Goal: Use online tool/utility: Utilize a website feature to perform a specific function

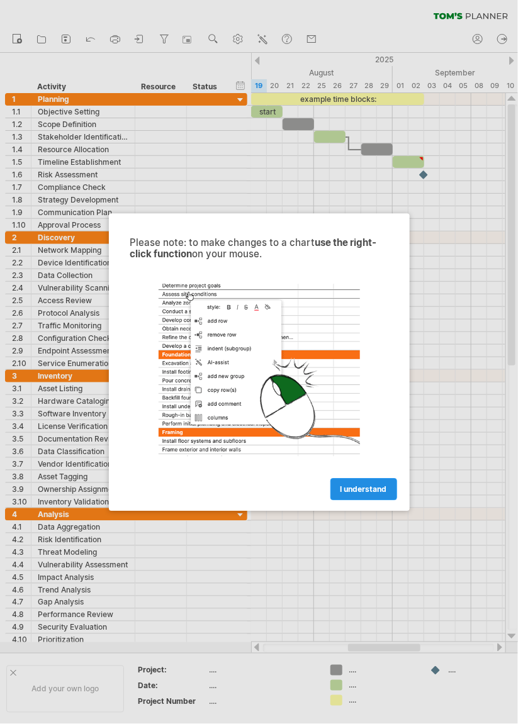
click at [376, 486] on span "I understand" at bounding box center [363, 488] width 47 height 9
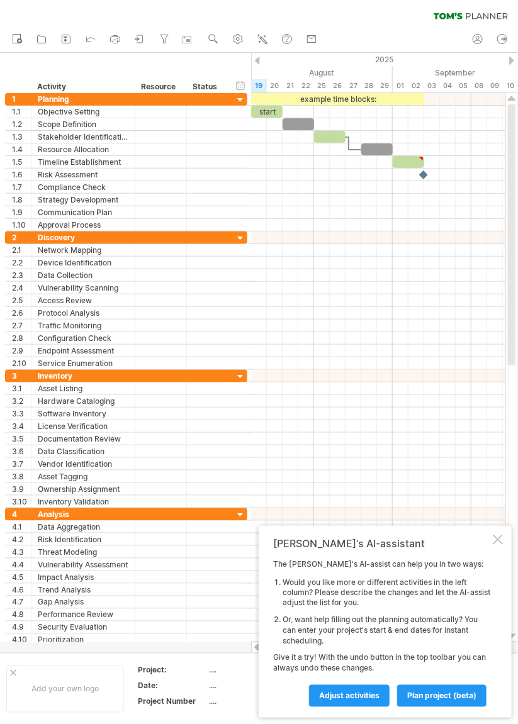
click at [497, 537] on div at bounding box center [497, 540] width 10 height 10
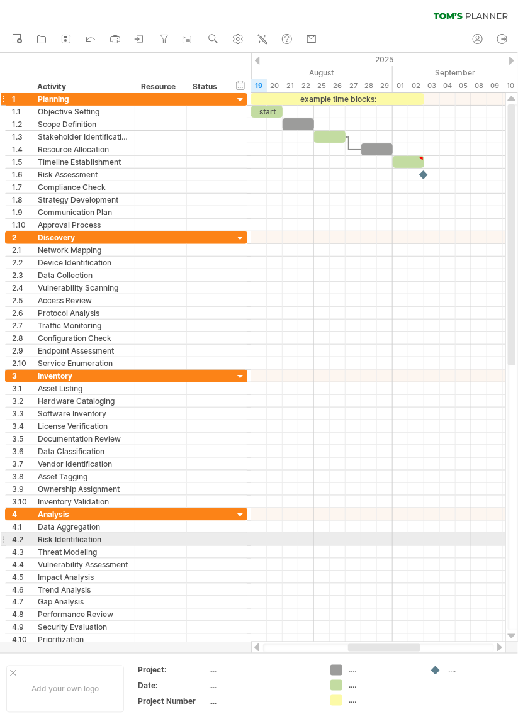
click at [240, 101] on div at bounding box center [241, 100] width 12 height 12
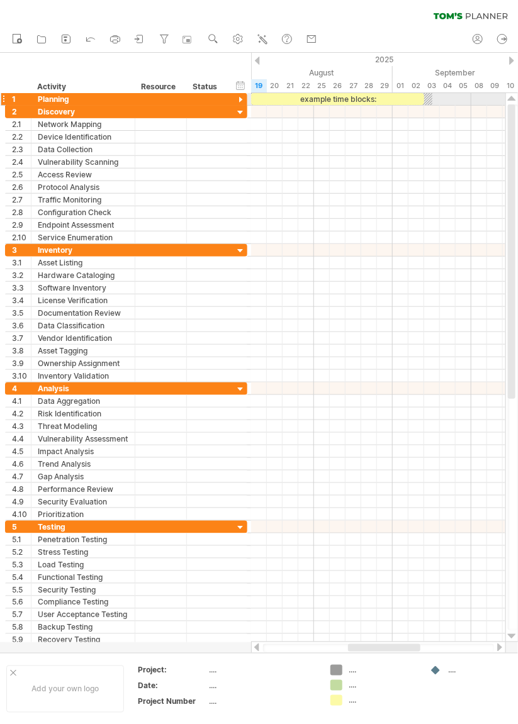
click at [240, 101] on div at bounding box center [241, 100] width 12 height 12
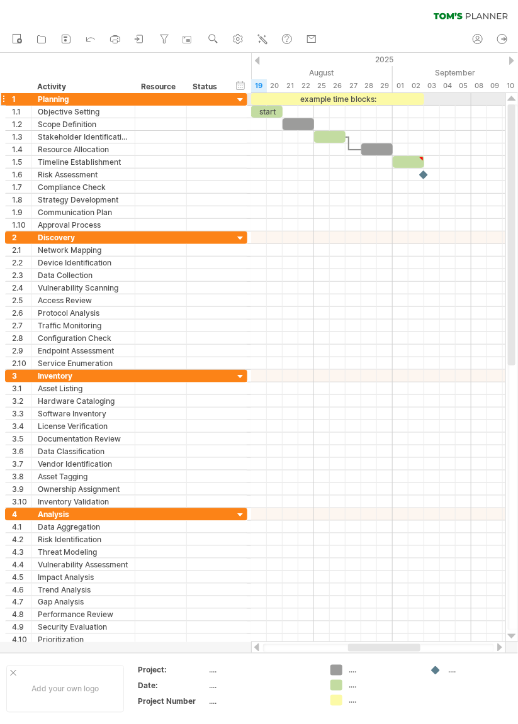
click at [240, 95] on div at bounding box center [241, 100] width 12 height 12
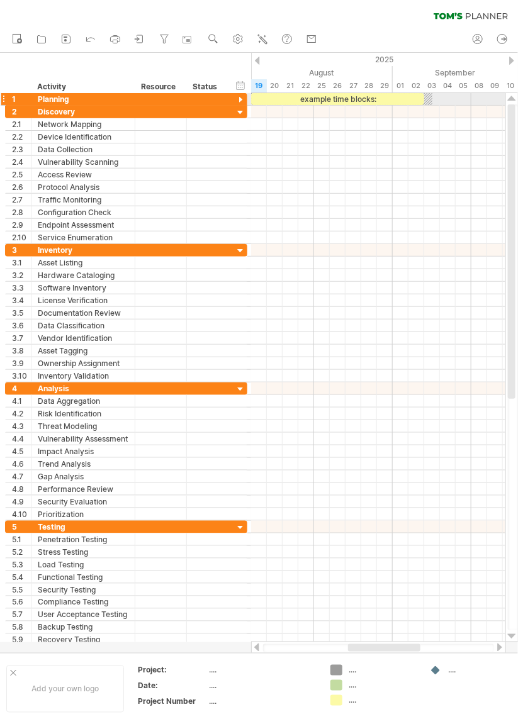
click at [242, 101] on div at bounding box center [241, 100] width 12 height 12
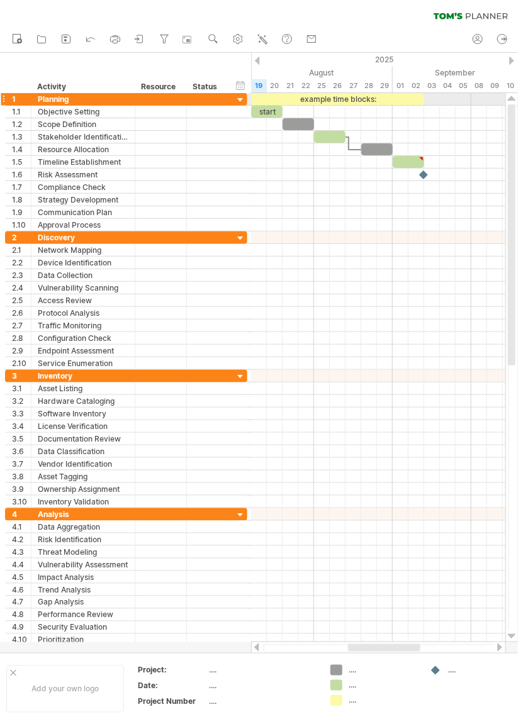
click at [242, 101] on div at bounding box center [241, 100] width 12 height 12
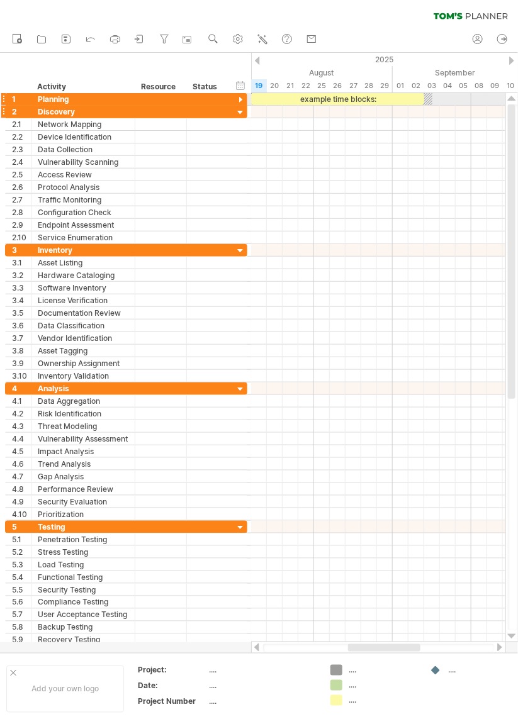
click at [240, 114] on div at bounding box center [241, 113] width 12 height 12
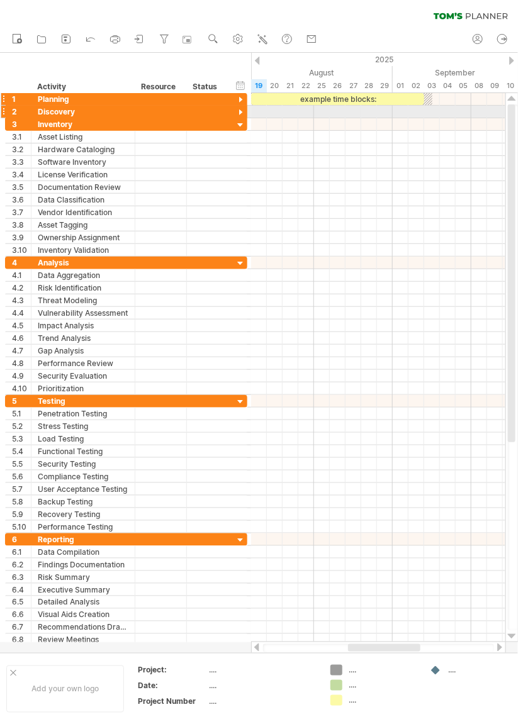
click at [242, 97] on div at bounding box center [241, 100] width 12 height 12
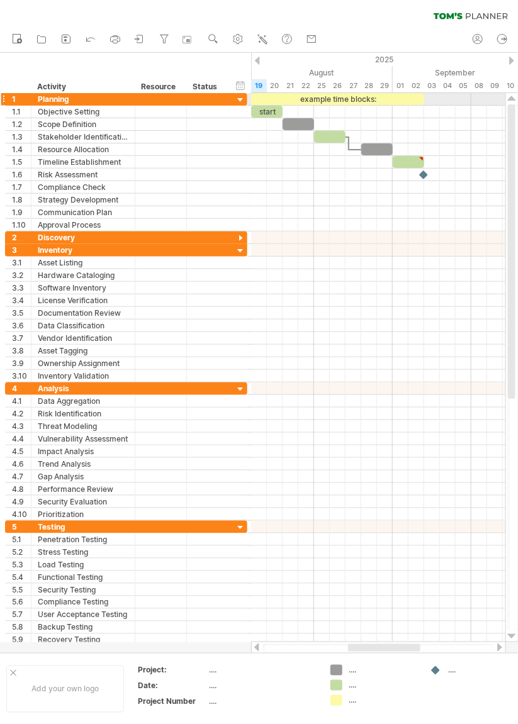
click at [242, 95] on div at bounding box center [241, 100] width 12 height 12
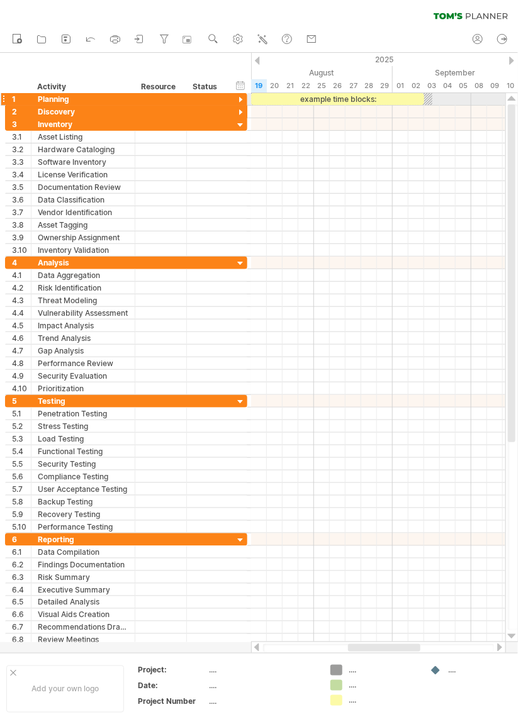
click at [242, 97] on div at bounding box center [241, 100] width 12 height 12
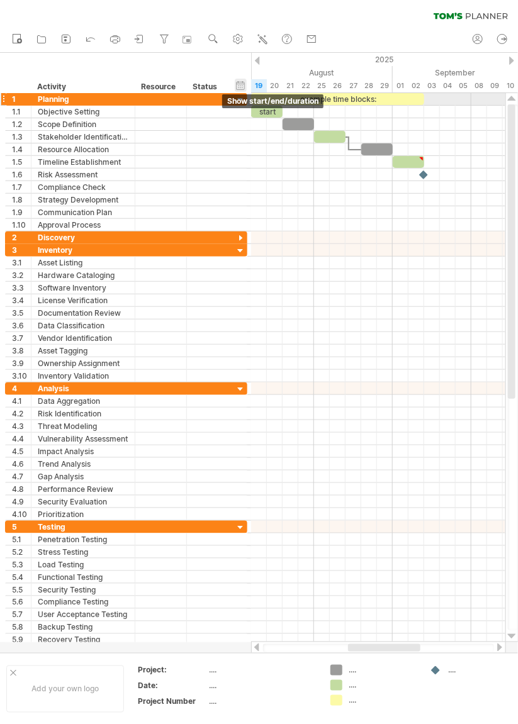
click at [240, 82] on div "hide start/end/duration show start/end/duration" at bounding box center [241, 85] width 12 height 13
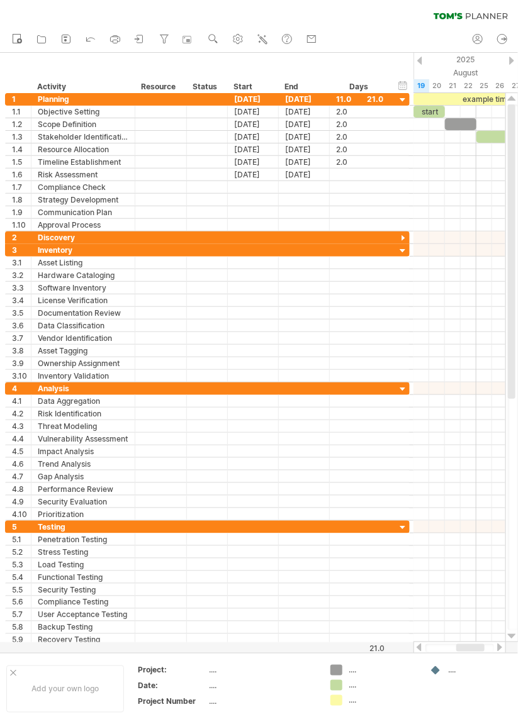
click at [419, 58] on div at bounding box center [419, 61] width 5 height 8
click at [403, 84] on div "hide start/end/duration show start/end/duration" at bounding box center [403, 85] width 12 height 13
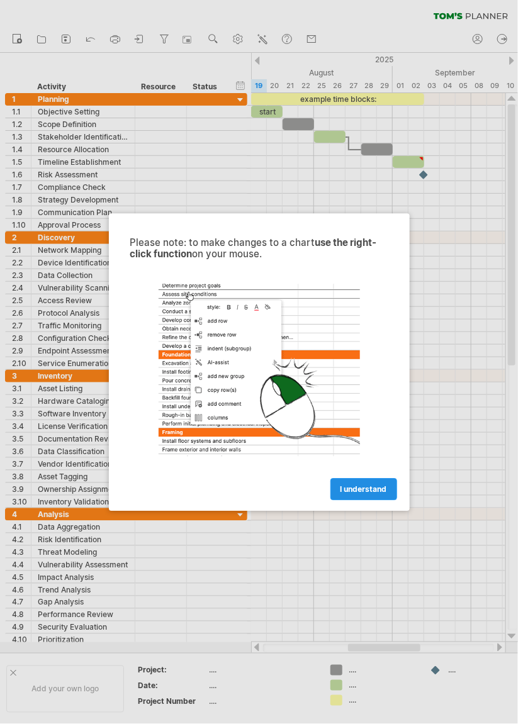
click at [374, 488] on span "I understand" at bounding box center [363, 488] width 47 height 9
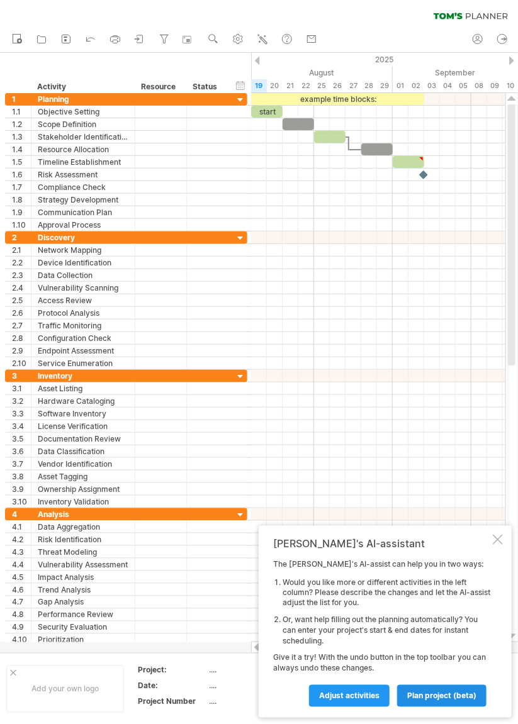
click at [451, 695] on span "plan project (beta)" at bounding box center [441, 695] width 69 height 9
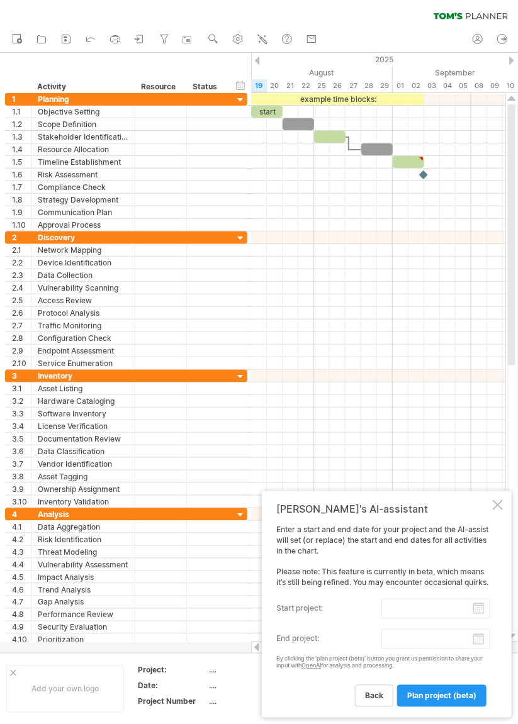
click at [496, 500] on div at bounding box center [497, 505] width 10 height 10
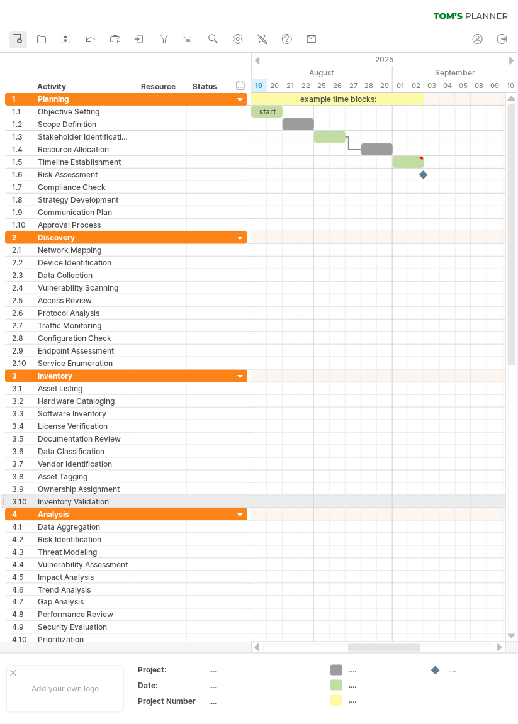
click at [19, 40] on icon at bounding box center [19, 41] width 3 height 3
click at [48, 38] on icon at bounding box center [41, 39] width 13 height 13
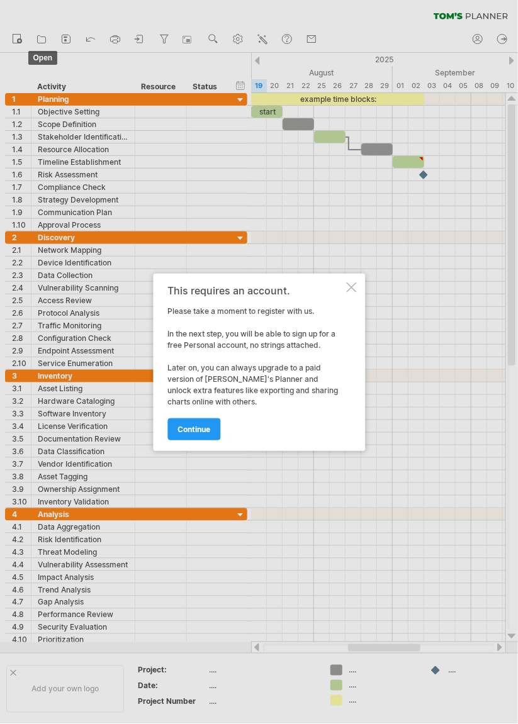
click at [355, 287] on div at bounding box center [351, 287] width 10 height 10
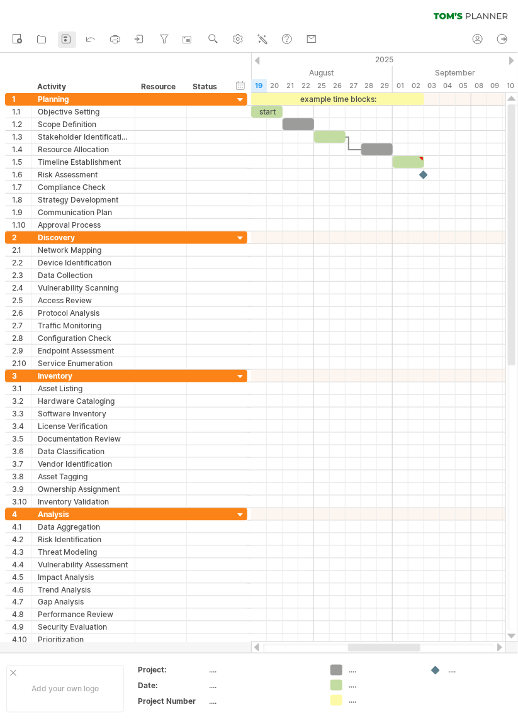
click at [72, 38] on icon at bounding box center [66, 39] width 13 height 13
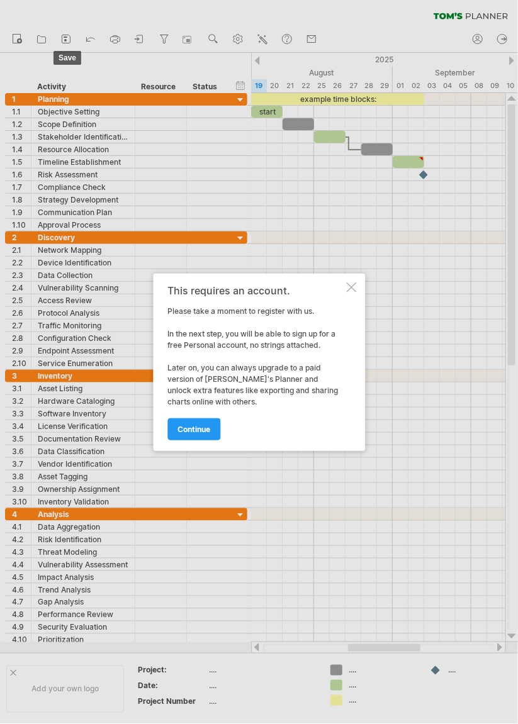
click at [353, 288] on div at bounding box center [351, 287] width 10 height 10
